Goal: Task Accomplishment & Management: Use online tool/utility

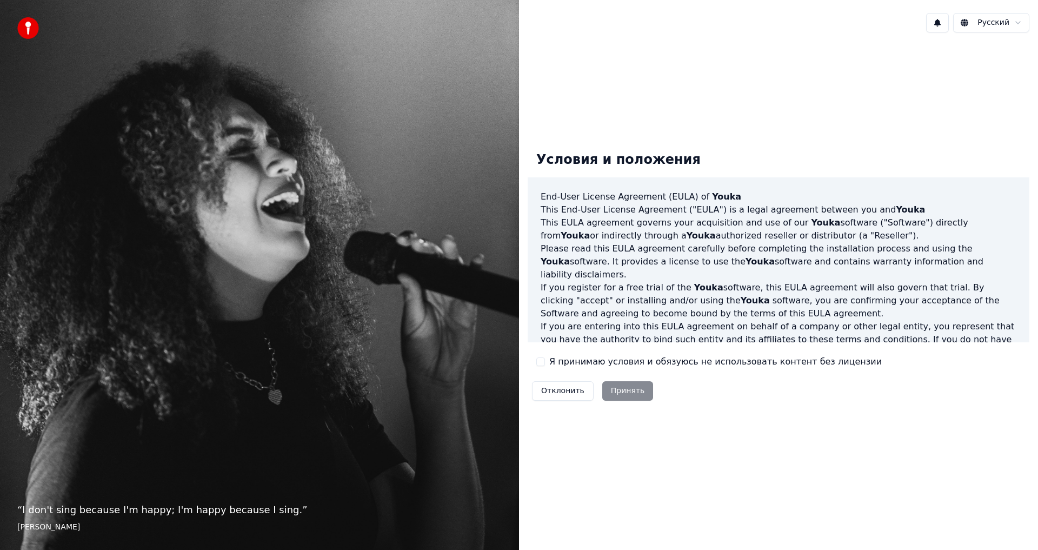
click at [583, 363] on label "Я принимаю условия и обязуюсь не использовать контент без лицензии" at bounding box center [715, 361] width 332 height 13
click at [545, 363] on button "Я принимаю условия и обязуюсь не использовать контент без лицензии" at bounding box center [540, 361] width 9 height 9
drag, startPoint x: 604, startPoint y: 387, endPoint x: 612, endPoint y: 395, distance: 11.1
click at [604, 387] on button "Принять" at bounding box center [627, 390] width 51 height 19
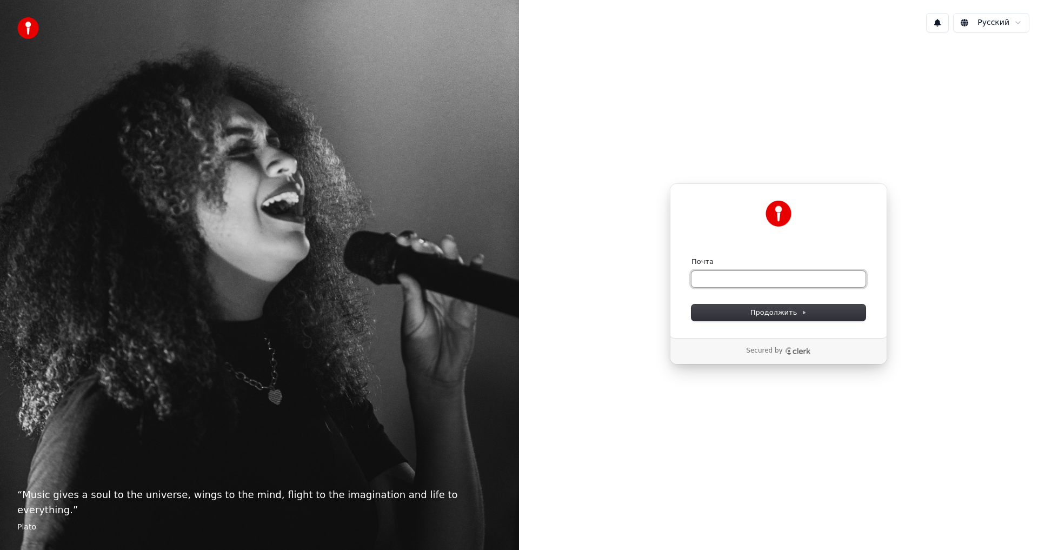
click at [708, 277] on input "Почта" at bounding box center [778, 279] width 174 height 16
click at [763, 314] on span "Продолжить" at bounding box center [778, 313] width 57 height 10
type input "**********"
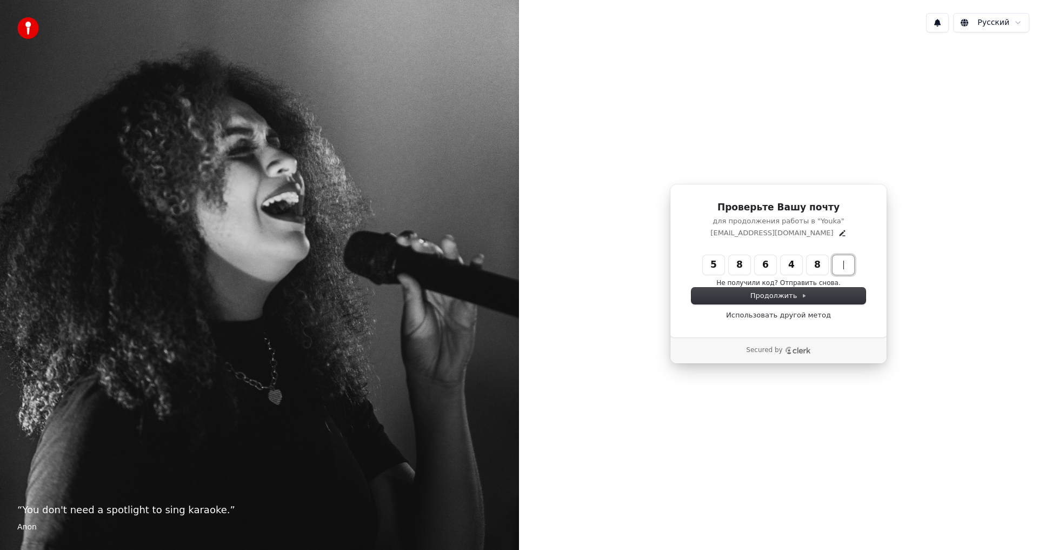
type input "******"
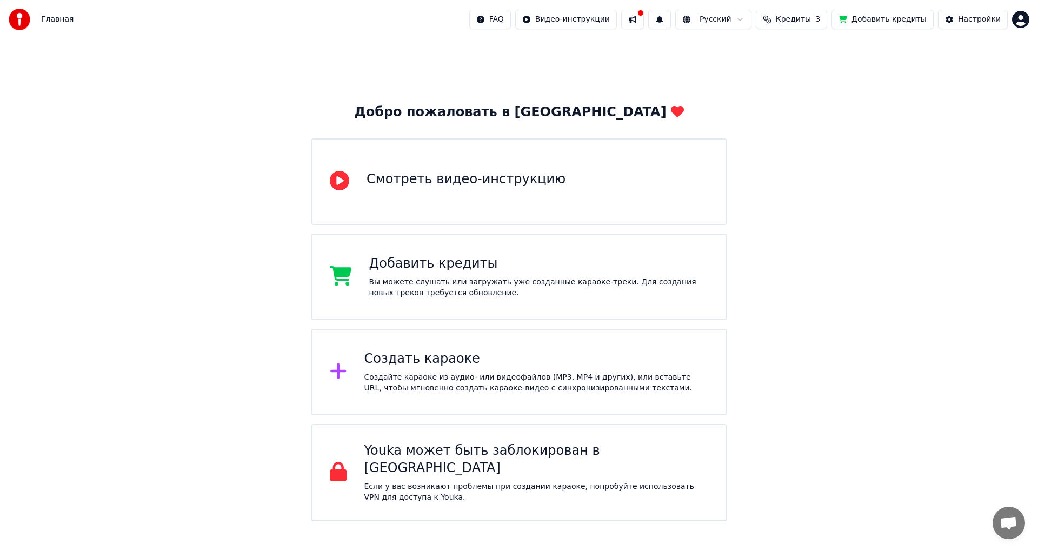
click at [644, 19] on button at bounding box center [632, 19] width 23 height 19
click at [561, 74] on div "Добро пожаловать в Youka Смотреть видео-инструкцию Добавить кредиты Вы можете с…" at bounding box center [519, 280] width 1038 height 482
click at [890, 22] on button "Добавить кредиты" at bounding box center [882, 19] width 102 height 19
click at [434, 362] on div "Создать караоке" at bounding box center [536, 358] width 344 height 17
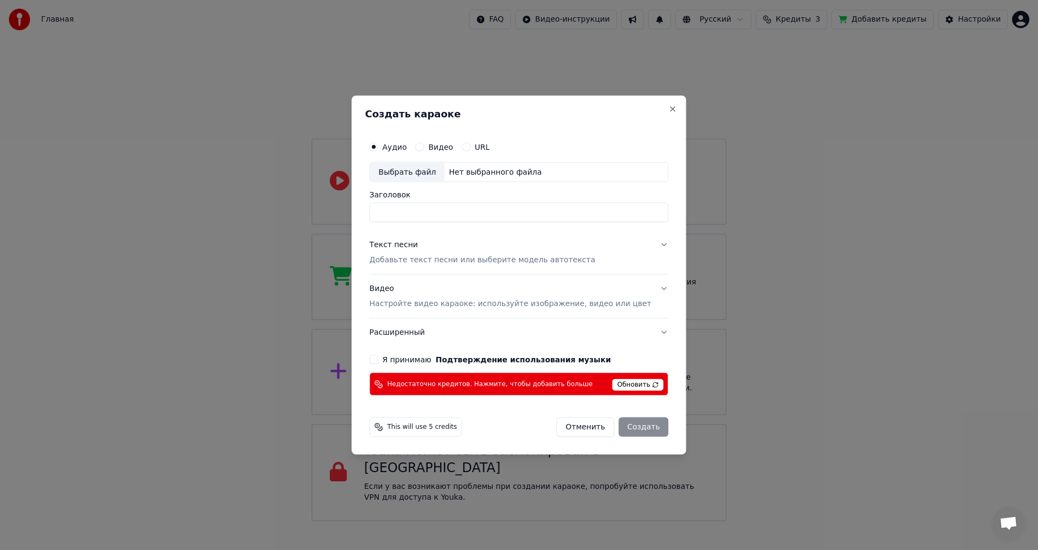
click at [424, 146] on button "Видео" at bounding box center [419, 146] width 9 height 9
click at [378, 145] on button "Аудио" at bounding box center [373, 146] width 9 height 9
click at [470, 145] on button "URL" at bounding box center [466, 146] width 9 height 9
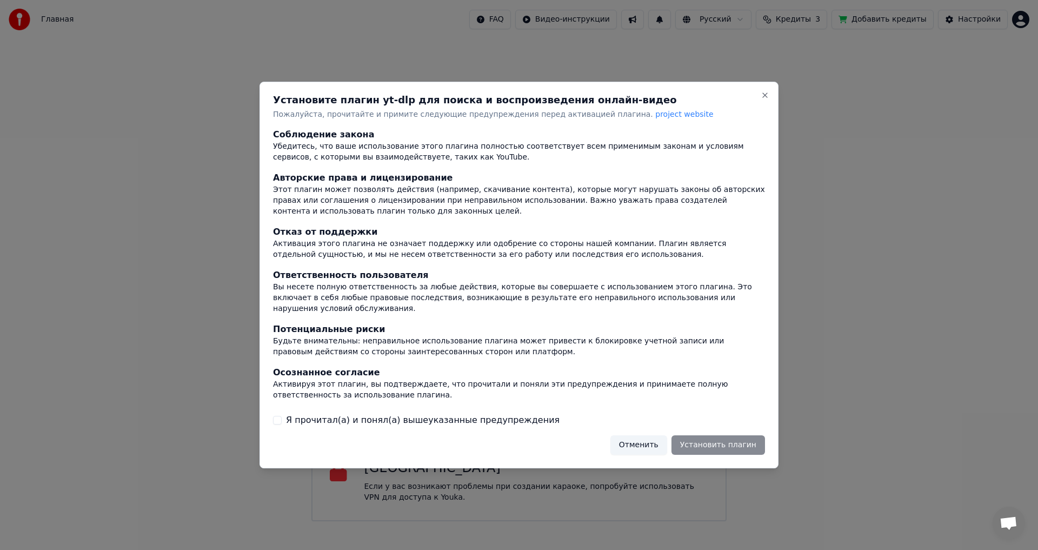
click at [650, 441] on button "Отменить" at bounding box center [638, 444] width 57 height 19
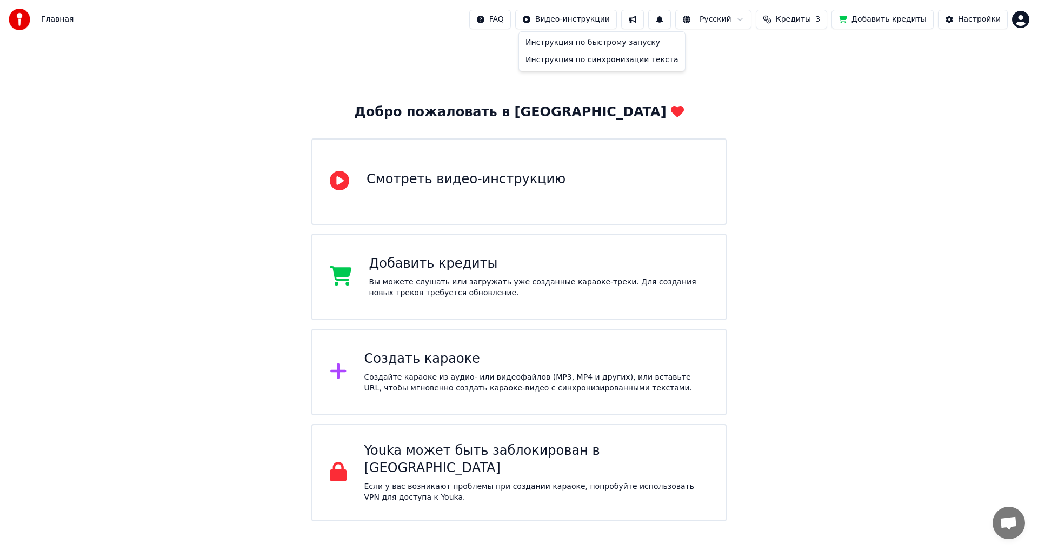
click at [577, 21] on html "Главная FAQ Видео-инструкции Русский Кредиты 3 Добавить кредиты Настройки Добро…" at bounding box center [519, 260] width 1038 height 521
click at [583, 62] on div "Инструкция по синхронизации текста" at bounding box center [602, 59] width 162 height 17
click at [972, 22] on div "Настройки" at bounding box center [979, 19] width 43 height 11
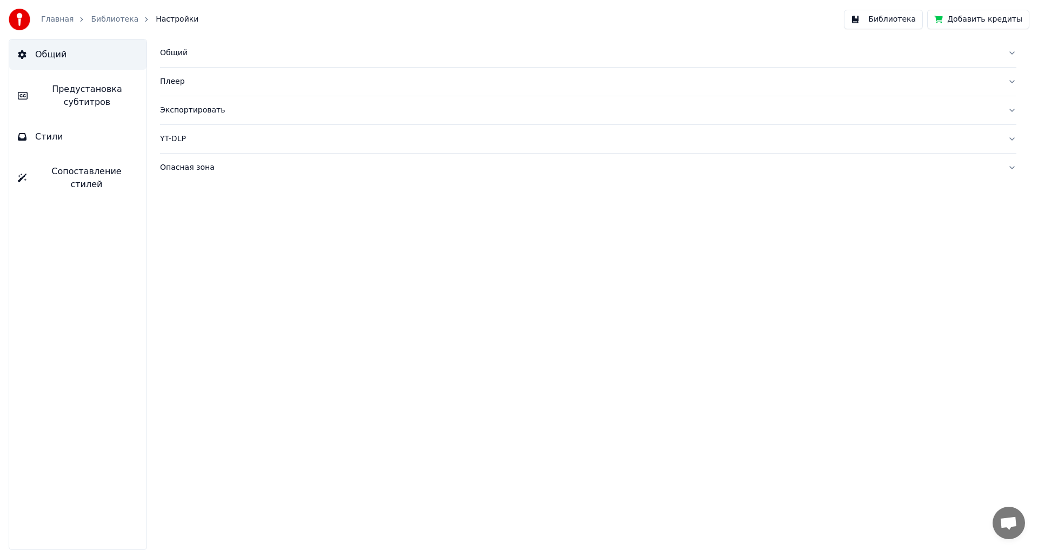
click at [170, 50] on div "Общий" at bounding box center [579, 53] width 839 height 11
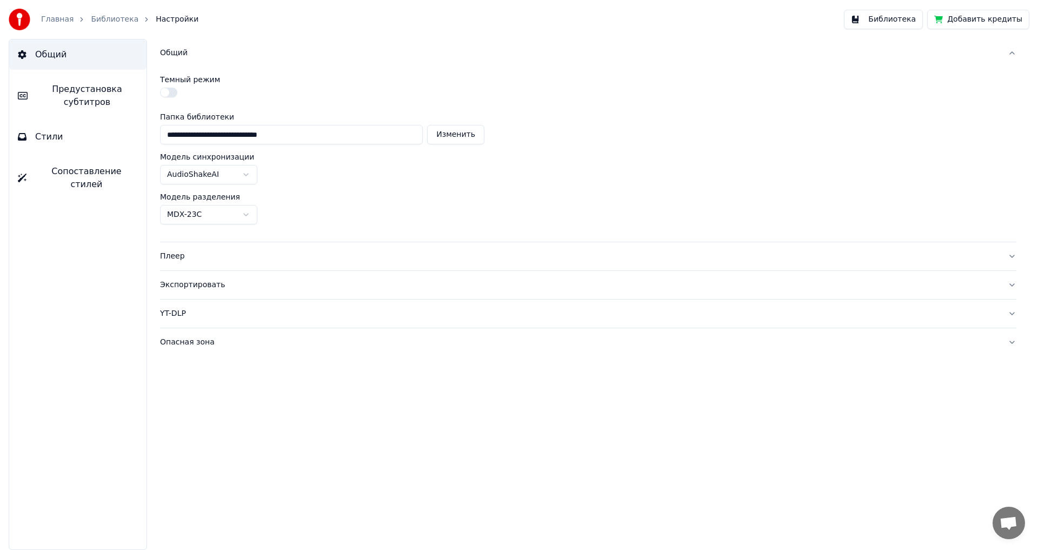
click at [249, 173] on html "**********" at bounding box center [519, 275] width 1038 height 550
click at [168, 49] on html "**********" at bounding box center [519, 275] width 1038 height 550
click at [63, 19] on link "Главная" at bounding box center [57, 19] width 32 height 11
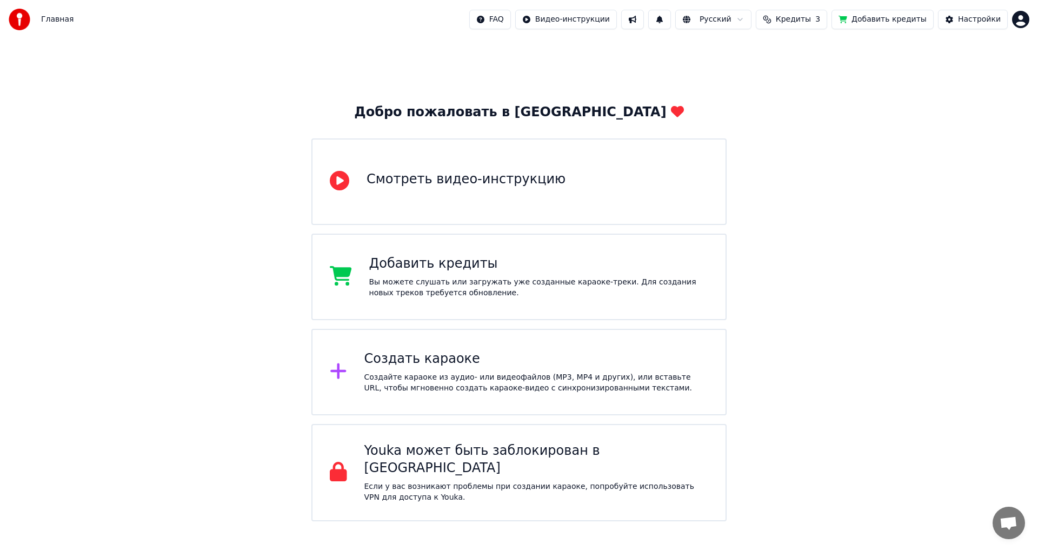
click at [445, 177] on div "Смотреть видео-инструкцию" at bounding box center [465, 179] width 199 height 17
